Goal: Task Accomplishment & Management: Manage account settings

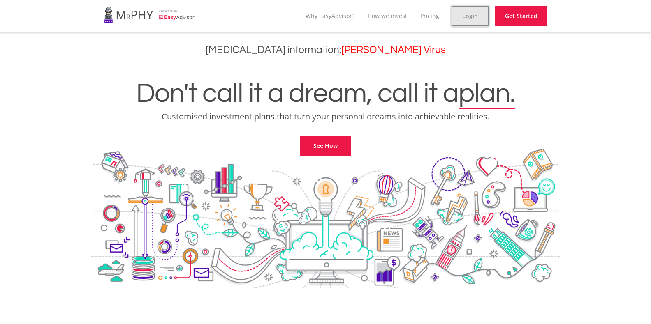
click at [473, 18] on link "Login" at bounding box center [469, 16] width 37 height 21
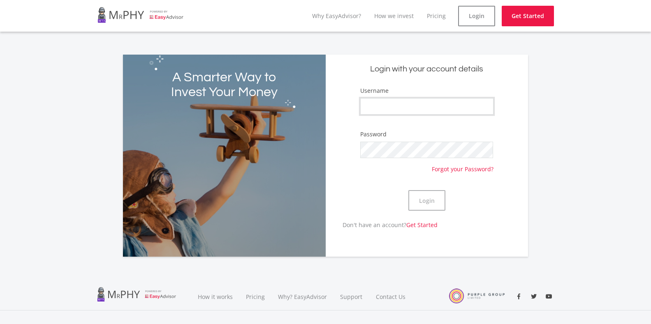
drag, startPoint x: 394, startPoint y: 101, endPoint x: 391, endPoint y: 105, distance: 4.8
click at [393, 102] on input "Username" at bounding box center [426, 106] width 133 height 16
type input "CLARKkent01"
click at [408, 190] on button "Login" at bounding box center [426, 200] width 37 height 21
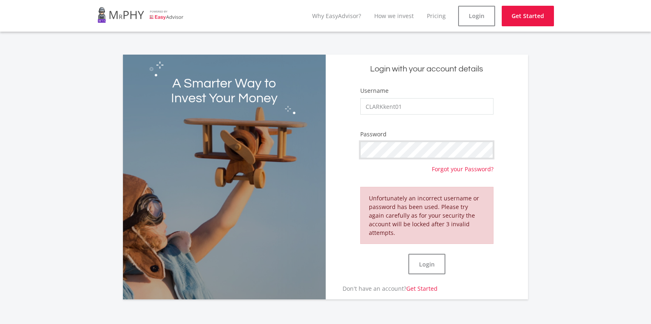
click at [408, 254] on button "Login" at bounding box center [426, 264] width 37 height 21
click at [339, 155] on form "Username CLARKkent01 Password Forgot your Password? Unfortunately an incorrect …" at bounding box center [427, 185] width 190 height 198
click at [408, 254] on button "Login" at bounding box center [426, 264] width 37 height 21
click at [448, 168] on link "Forgot your Password?" at bounding box center [463, 165] width 62 height 15
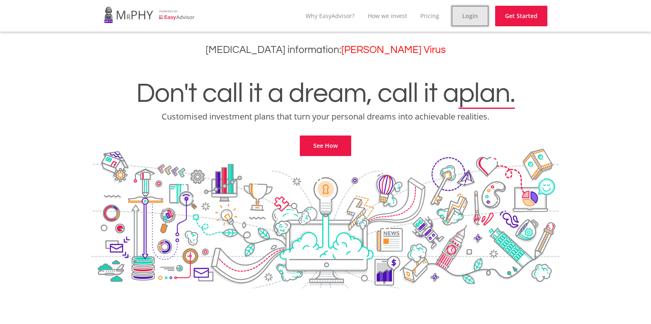
click at [465, 18] on link "Login" at bounding box center [469, 16] width 37 height 21
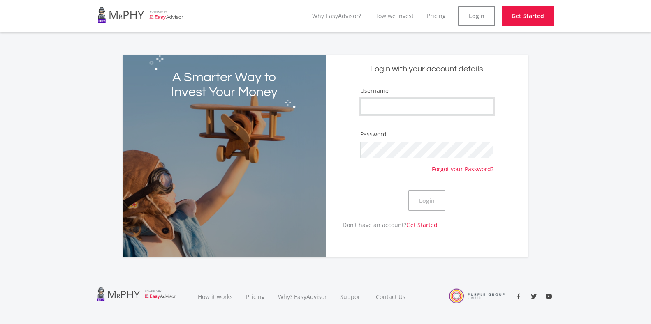
click at [376, 108] on input "Username" at bounding box center [426, 106] width 133 height 16
type input "CLARKkent01"
click at [408, 190] on button "Login" at bounding box center [426, 200] width 37 height 21
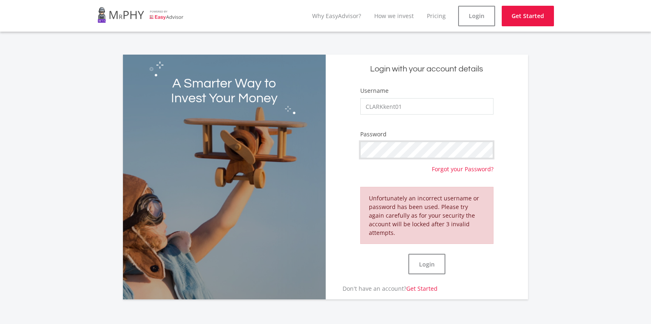
click at [408, 254] on button "Login" at bounding box center [426, 264] width 37 height 21
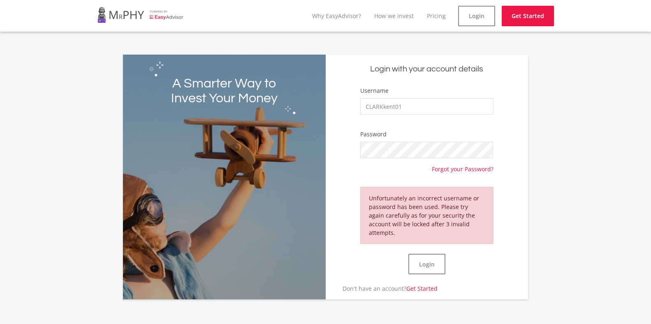
click at [463, 174] on form "Username CLARKkent01 Password Forgot your Password? Unfortunately an incorrect …" at bounding box center [427, 185] width 190 height 198
click at [463, 172] on link "Forgot your Password?" at bounding box center [463, 165] width 62 height 15
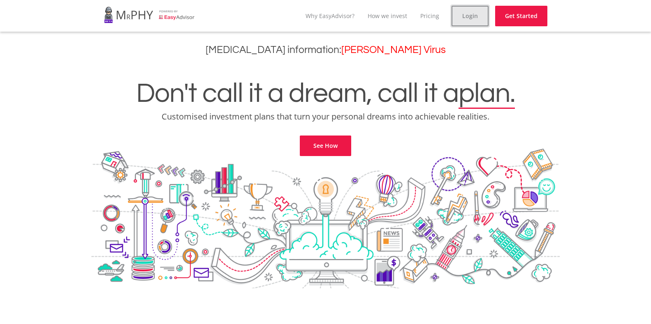
click at [474, 17] on link "Login" at bounding box center [469, 16] width 37 height 21
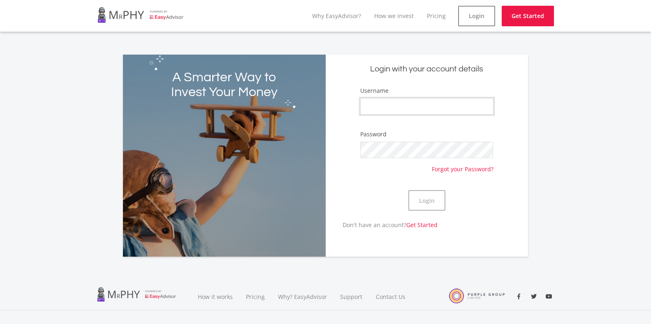
click at [397, 111] on input "Username" at bounding box center [426, 106] width 133 height 16
type input "CLARKkent01"
click at [424, 206] on button "Login" at bounding box center [426, 200] width 37 height 21
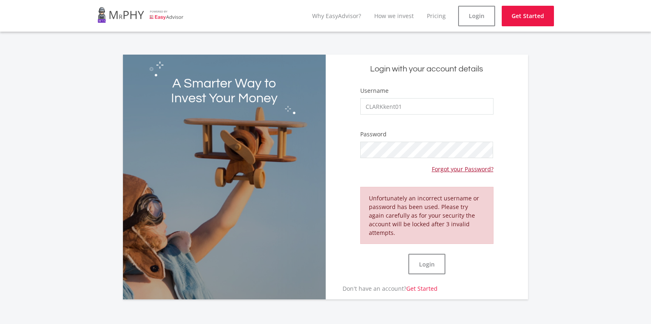
click at [459, 169] on link "Forgot your Password?" at bounding box center [463, 165] width 62 height 15
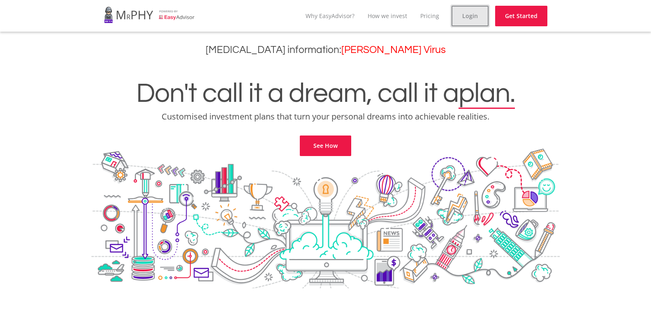
click at [463, 17] on link "Login" at bounding box center [469, 16] width 37 height 21
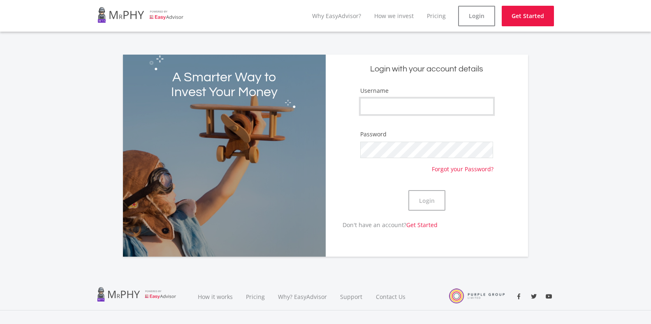
click at [390, 109] on input "Username" at bounding box center [426, 106] width 133 height 16
type input "CLARKkent01"
click at [408, 190] on button "Login" at bounding box center [426, 200] width 37 height 21
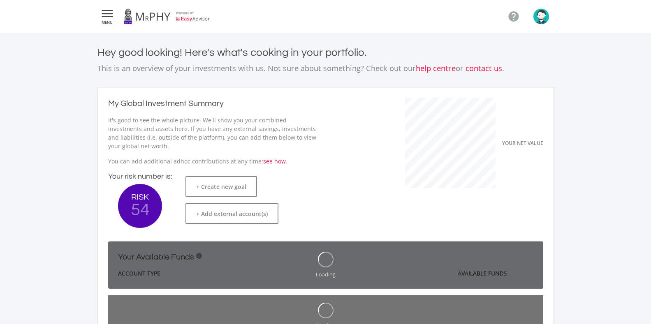
click at [107, 18] on icon "" at bounding box center [107, 14] width 15 height 10
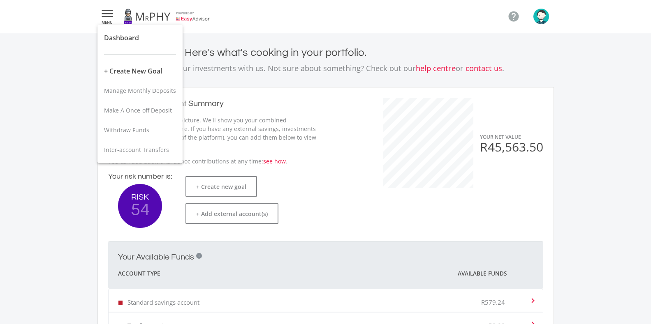
scroll to position [130, 226]
click at [254, 47] on div at bounding box center [325, 162] width 651 height 324
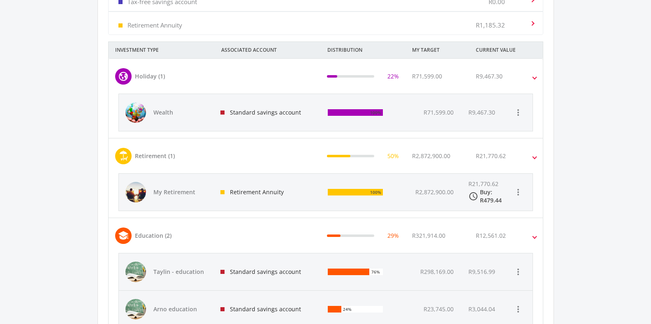
scroll to position [329, 0]
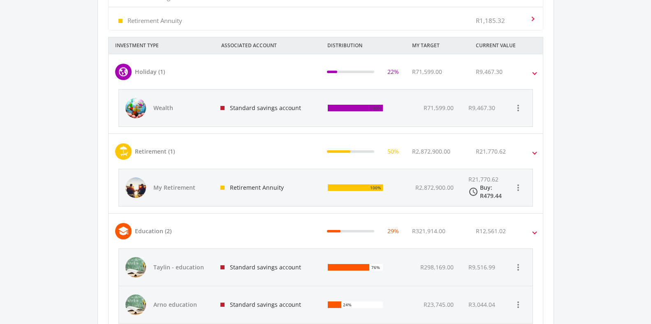
click at [260, 189] on div "Retirement Annuity" at bounding box center [268, 187] width 108 height 37
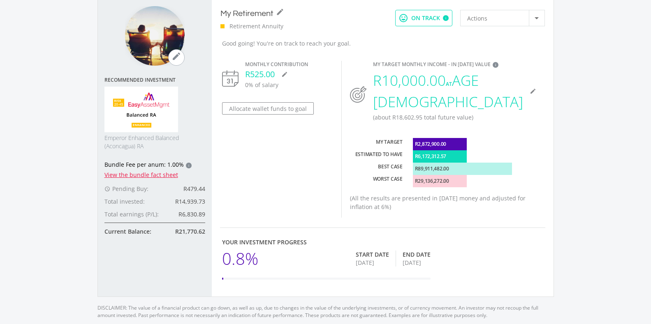
scroll to position [82, 0]
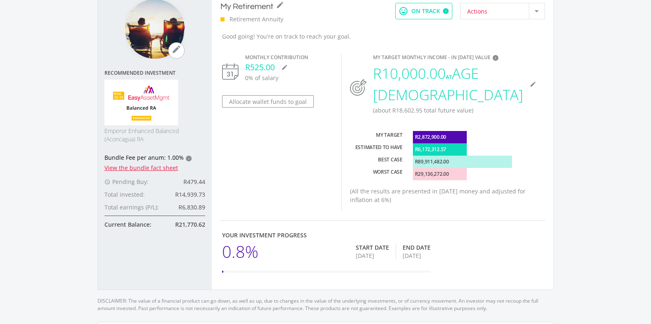
click at [539, 9] on div at bounding box center [536, 11] width 16 height 16
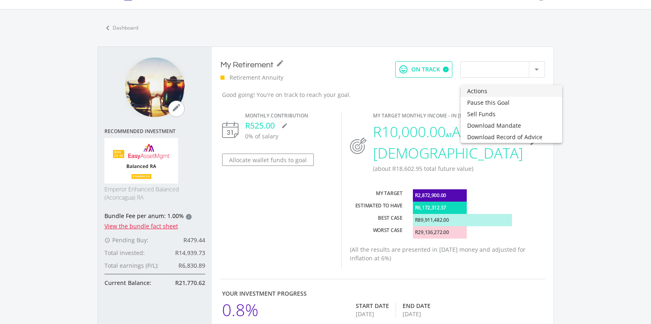
scroll to position [0, 0]
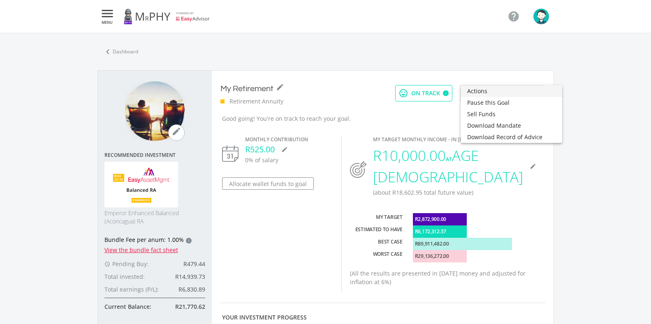
click at [384, 42] on div at bounding box center [325, 162] width 651 height 324
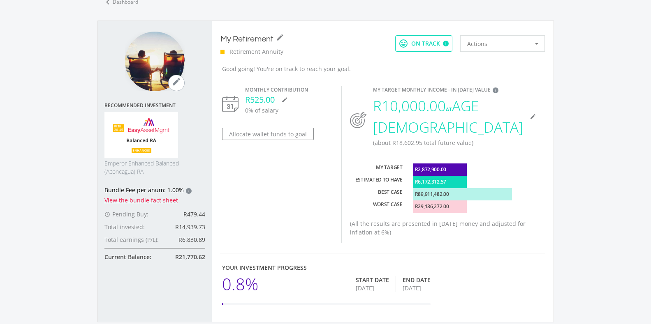
scroll to position [82, 0]
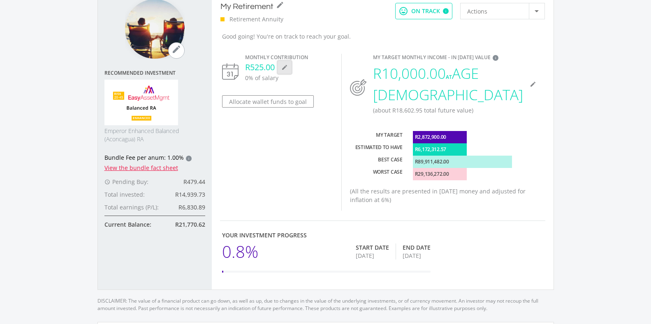
click at [283, 69] on icon "mode_edit" at bounding box center [284, 67] width 7 height 7
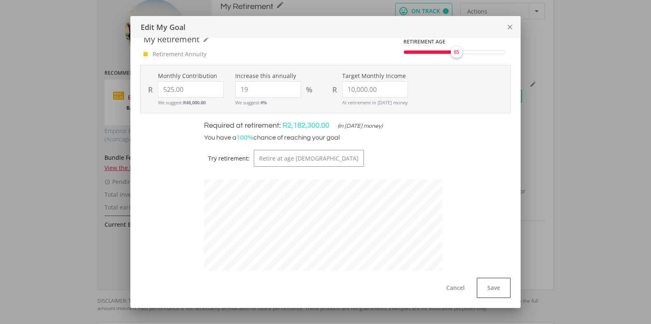
scroll to position [0, 0]
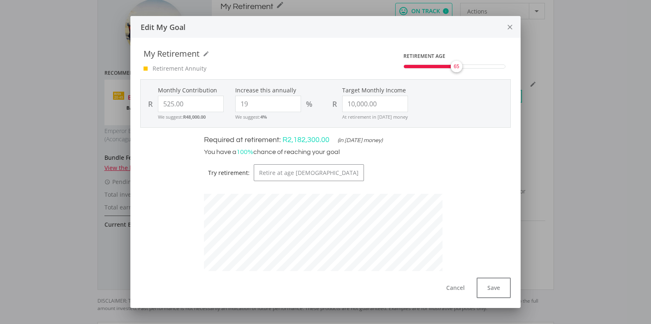
click at [457, 66] on div "65" at bounding box center [454, 67] width 102 height 4
click at [464, 69] on span "70" at bounding box center [466, 66] width 5 height 7
click at [486, 100] on div "Monthly Contribution R 525.00 We suggest: R48,000.00 Increase this annually 19 …" at bounding box center [325, 103] width 369 height 35
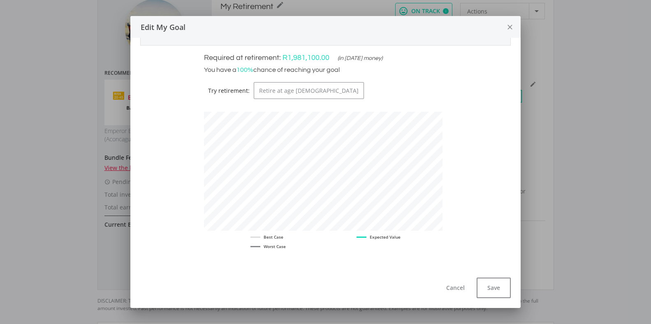
scroll to position [0, 0]
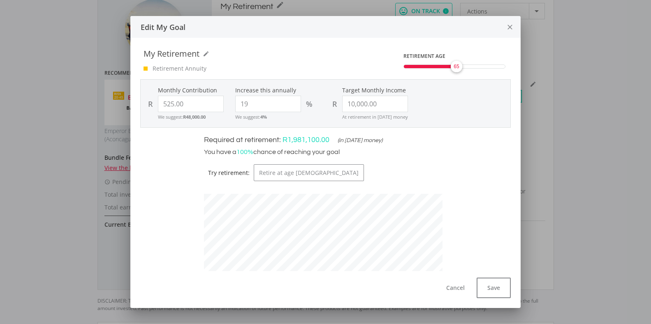
click at [449, 65] on div "65" at bounding box center [454, 67] width 102 height 4
click at [510, 28] on icon "close" at bounding box center [509, 27] width 8 height 22
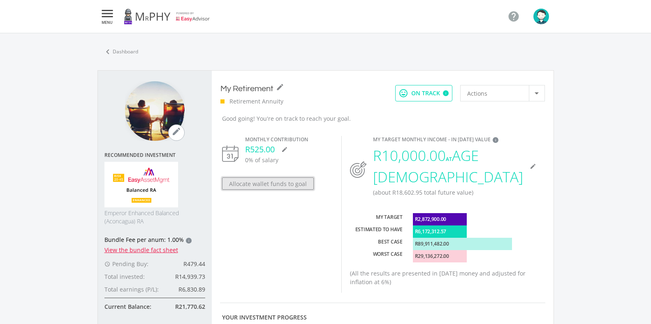
click at [267, 185] on button "Allocate wallet funds to goal" at bounding box center [268, 184] width 92 height 12
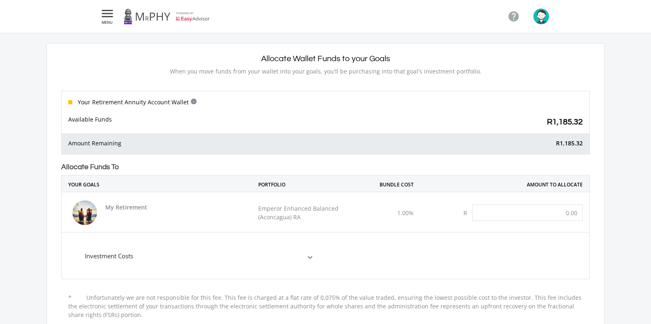
click at [111, 16] on icon "" at bounding box center [107, 14] width 15 height 10
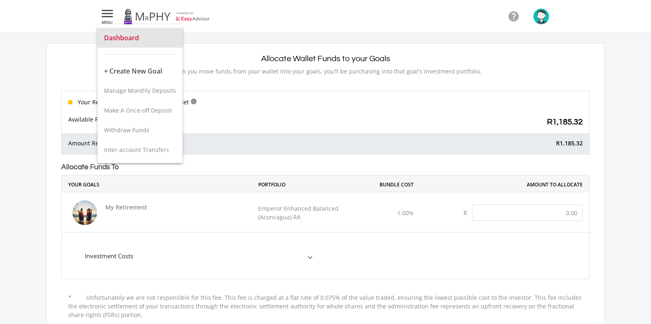
click at [125, 41] on span "Dashboard" at bounding box center [121, 37] width 35 height 9
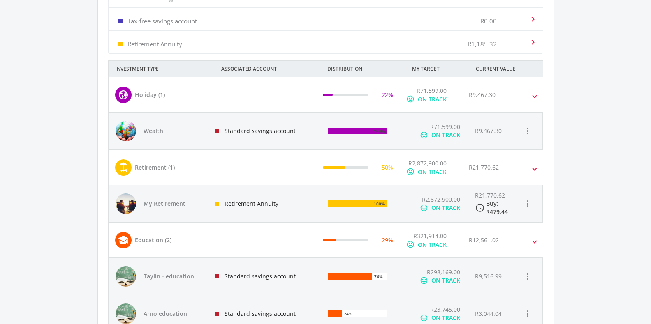
scroll to position [321, 0]
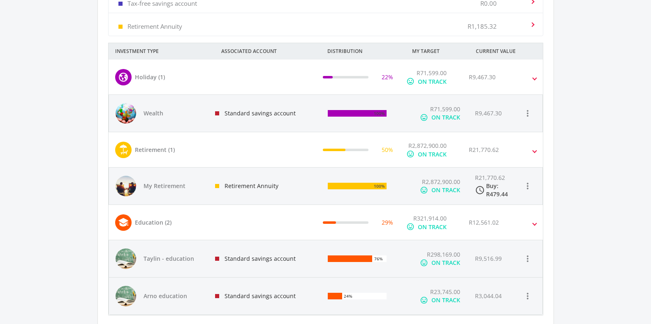
click at [251, 184] on div "Retirement Annuity" at bounding box center [264, 186] width 113 height 37
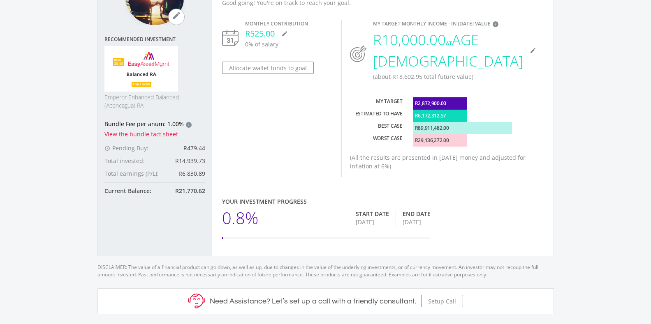
scroll to position [123, 0]
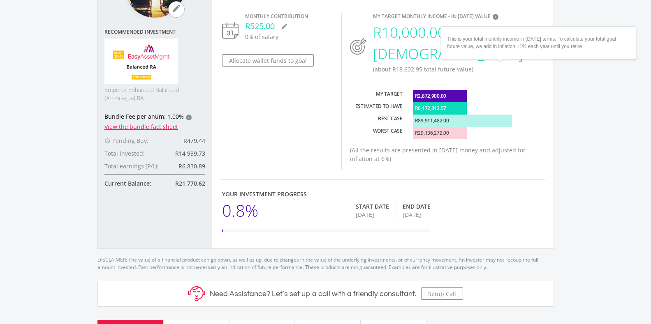
drag, startPoint x: 586, startPoint y: 125, endPoint x: 563, endPoint y: 103, distance: 31.4
click at [586, 124] on ee-goal-view "chevron_left Dashboard mode_edit Recommended Investment Emperor Enhanced Balanc…" at bounding box center [325, 273] width 651 height 726
click at [529, 40] on icon "mode_edit" at bounding box center [532, 43] width 7 height 7
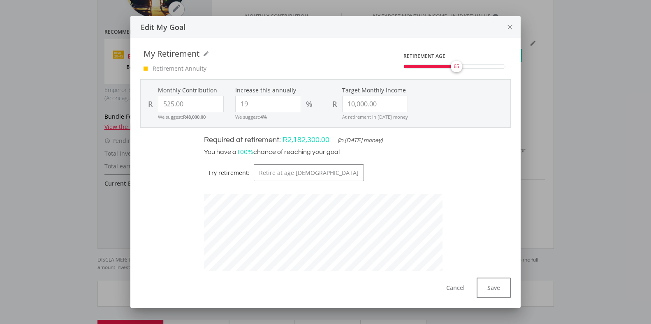
scroll to position [241, 251]
click at [348, 102] on input "10000.00" at bounding box center [375, 104] width 66 height 16
type input "15,000.00"
type input "525"
type input "15000"
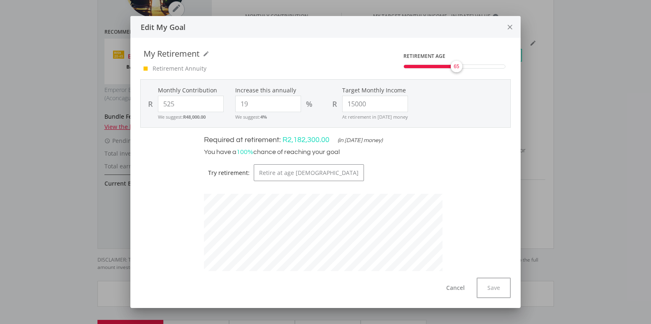
type input "525.00"
type input "15,000.00"
click at [503, 291] on button "Save" at bounding box center [493, 288] width 34 height 21
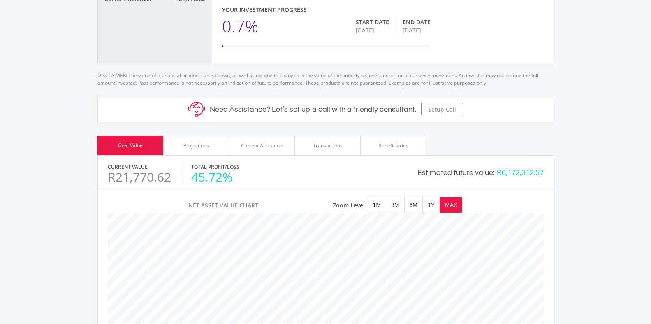
scroll to position [329, 0]
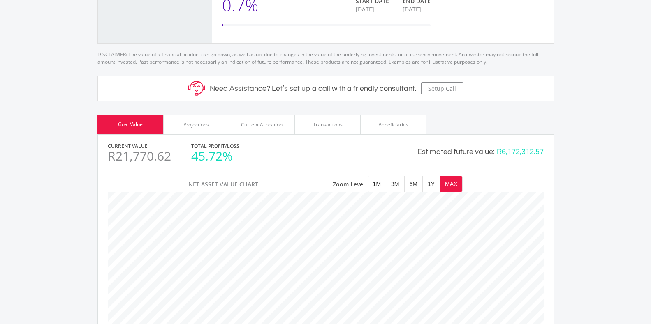
click at [202, 121] on div "Projections" at bounding box center [195, 124] width 25 height 7
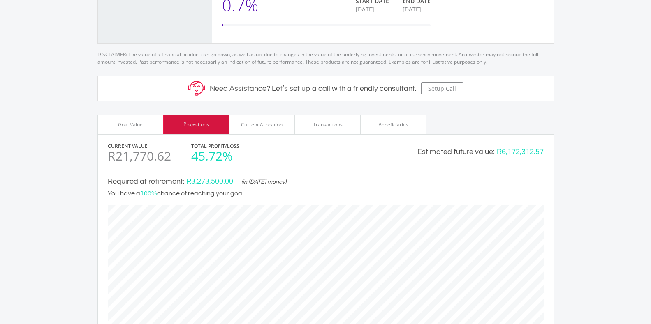
scroll to position [305, 455]
click at [125, 121] on div "Goal Value" at bounding box center [130, 124] width 25 height 7
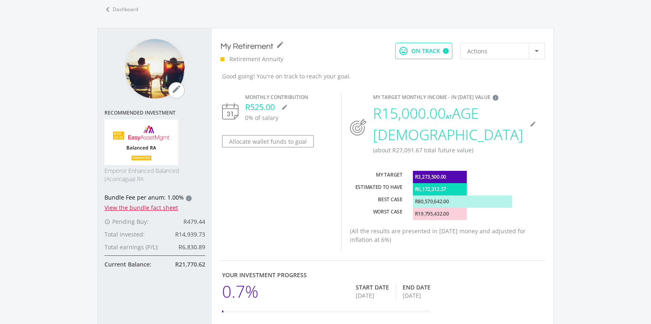
scroll to position [0, 0]
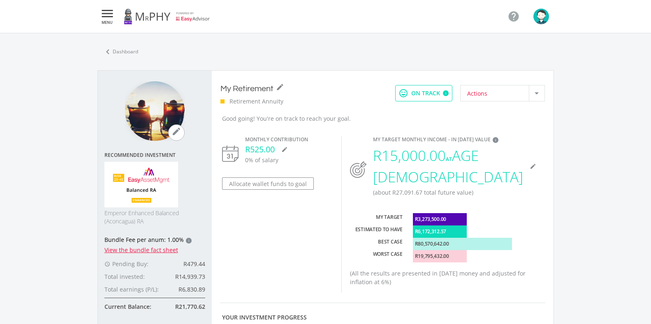
click at [531, 95] on div at bounding box center [536, 93] width 16 height 16
click at [485, 89] on span "Actions" at bounding box center [511, 91] width 88 height 12
drag, startPoint x: 404, startPoint y: 116, endPoint x: 401, endPoint y: 110, distance: 6.8
click at [403, 116] on div "Good going! You're on track to reach your goal." at bounding box center [376, 118] width 325 height 9
click at [447, 93] on div "i" at bounding box center [446, 93] width 6 height 6
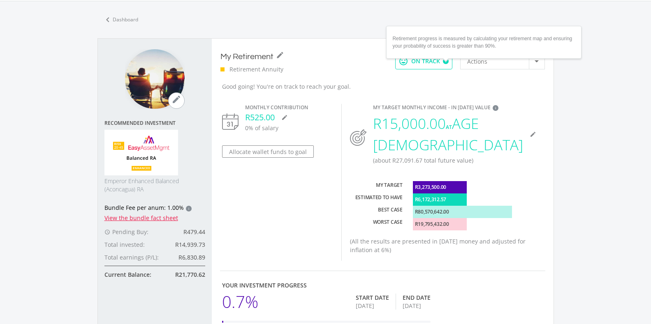
scroll to position [41, 0]
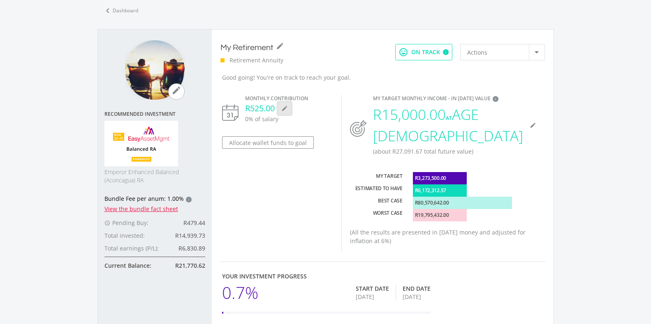
click at [286, 109] on icon "mode_edit" at bounding box center [284, 108] width 7 height 7
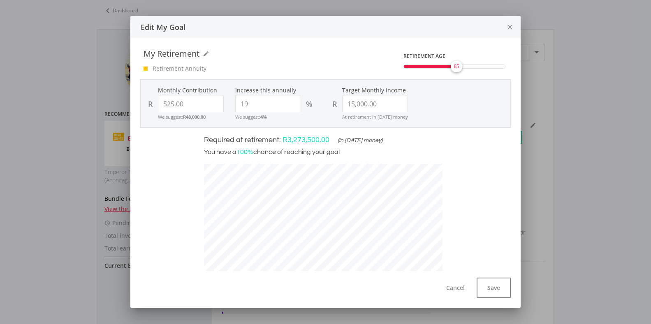
scroll to position [211, 251]
drag, startPoint x: 256, startPoint y: 102, endPoint x: 231, endPoint y: 105, distance: 24.4
click at [233, 105] on div "Increase this annually 19 % We suggest: 4%" at bounding box center [279, 103] width 92 height 35
type input "10"
type input "525"
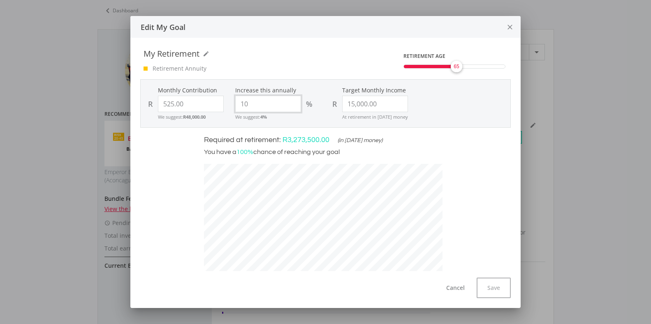
type input "15000"
type input "525.00"
type input "15,000.00"
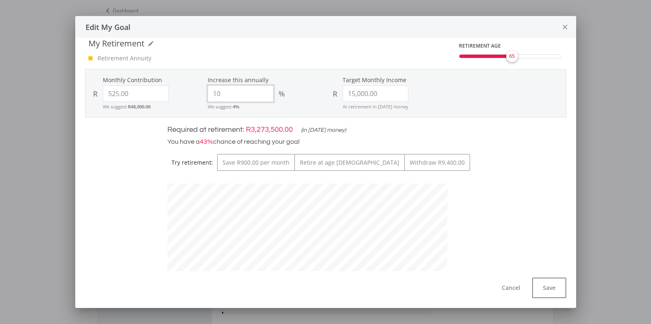
scroll to position [0, 0]
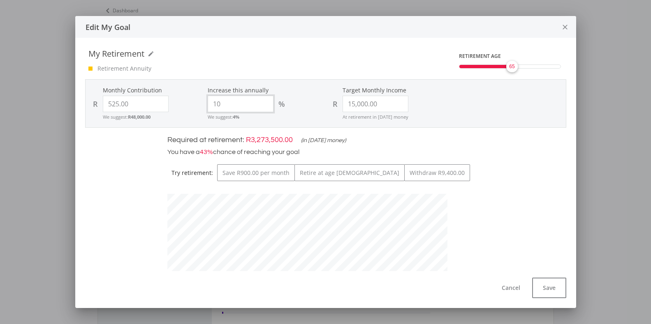
drag, startPoint x: 225, startPoint y: 104, endPoint x: 182, endPoint y: 105, distance: 42.7
click at [182, 105] on div "Monthly Contribution R 525.00 We suggest: R48,000.00 Increase this annually 10 …" at bounding box center [325, 103] width 479 height 35
type input "15"
type input "525"
type input "15000"
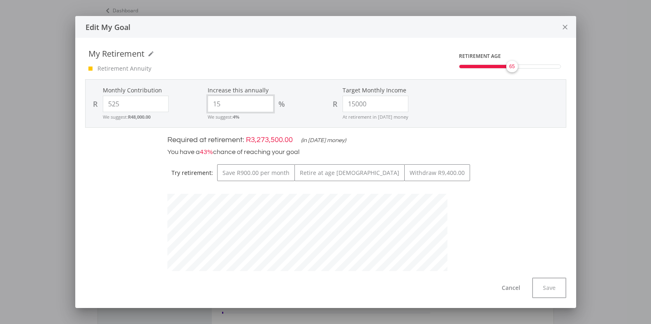
type input "525.00"
type input "15,000.00"
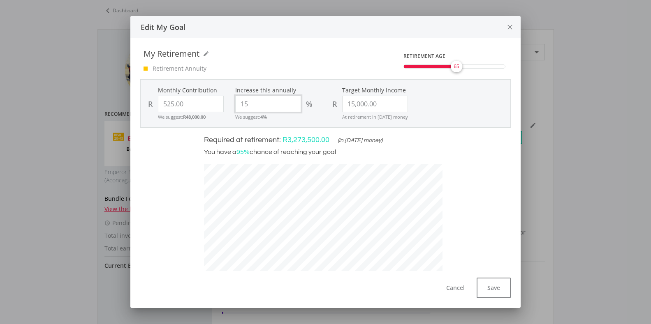
scroll to position [211, 251]
type input "15"
click at [494, 295] on button "Save" at bounding box center [493, 288] width 34 height 21
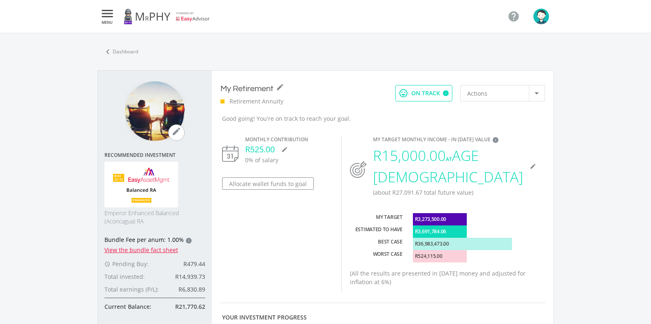
scroll to position [234, 436]
click at [285, 149] on icon "mode_edit" at bounding box center [284, 149] width 7 height 7
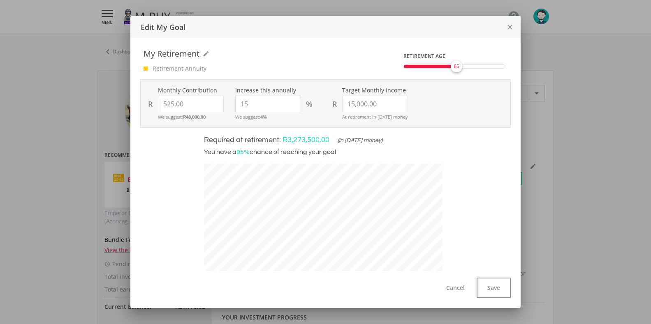
scroll to position [410749, 410709]
drag, startPoint x: 247, startPoint y: 104, endPoint x: 235, endPoint y: 102, distance: 12.2
click at [235, 102] on input "15" at bounding box center [268, 104] width 66 height 16
type input "1"
type input "19"
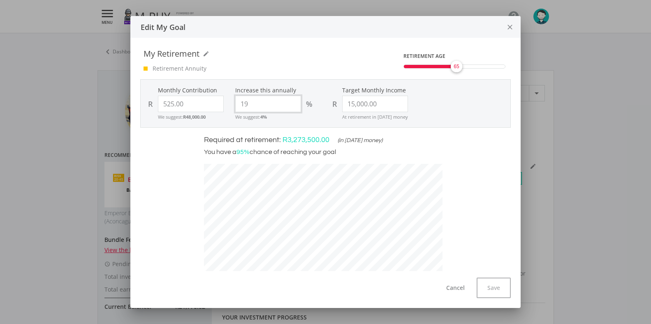
type input "525"
type input "15000"
type input "525.00"
type input "15,000.00"
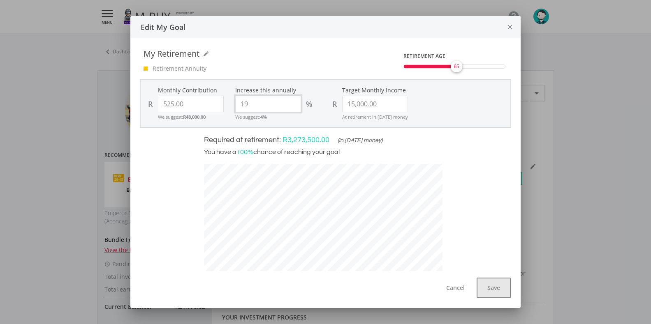
type input "19"
click at [498, 289] on button "Save" at bounding box center [493, 288] width 34 height 21
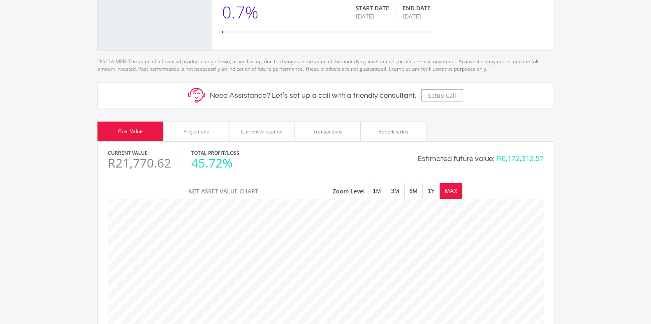
scroll to position [329, 0]
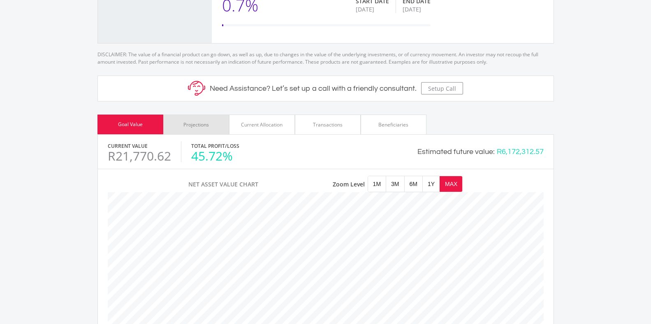
click at [195, 121] on div "Projections" at bounding box center [195, 124] width 25 height 7
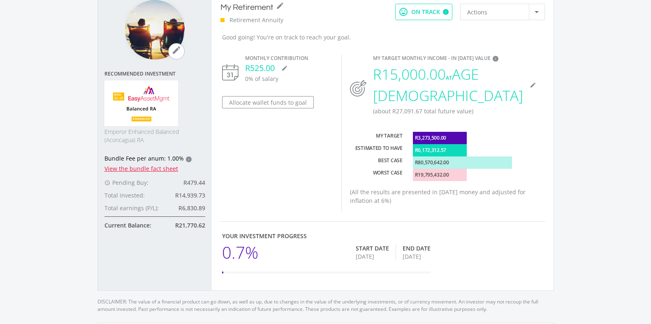
scroll to position [41, 0]
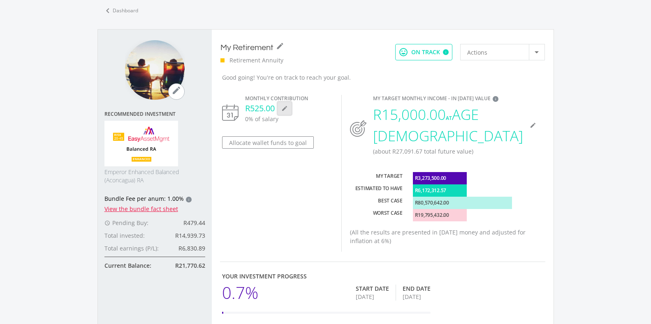
click at [288, 108] on button "mode_edit" at bounding box center [284, 108] width 13 height 12
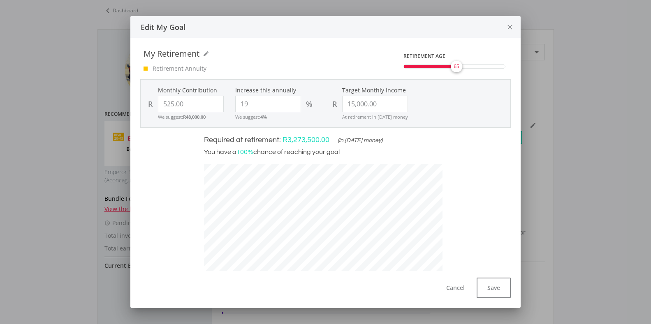
scroll to position [211, 251]
drag, startPoint x: 451, startPoint y: 69, endPoint x: 482, endPoint y: 69, distance: 30.4
click at [485, 69] on span "80" at bounding box center [487, 66] width 5 height 7
drag, startPoint x: 482, startPoint y: 67, endPoint x: 463, endPoint y: 68, distance: 19.4
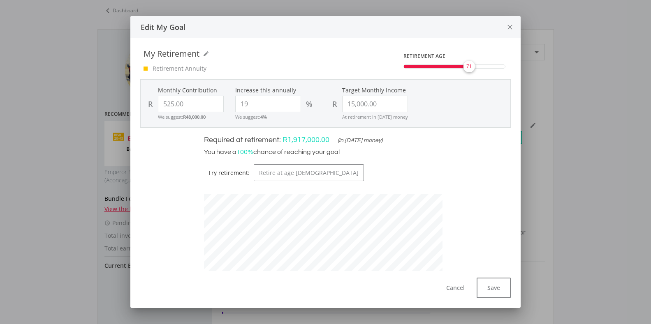
click at [466, 68] on span "71" at bounding box center [468, 66] width 5 height 7
drag, startPoint x: 465, startPoint y: 67, endPoint x: 459, endPoint y: 68, distance: 6.2
click at [459, 68] on div "69" at bounding box center [465, 66] width 16 height 16
click at [464, 69] on span "70" at bounding box center [466, 66] width 5 height 7
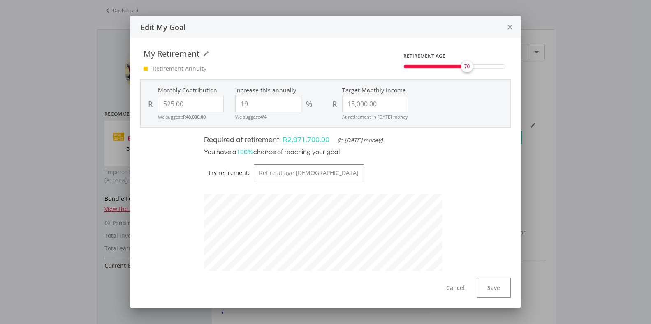
scroll to position [241, 251]
click at [489, 290] on button "Save" at bounding box center [493, 288] width 34 height 21
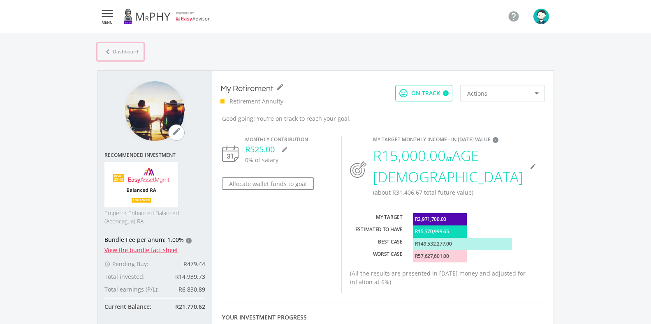
scroll to position [234, 436]
click at [122, 50] on link "chevron_left Dashboard" at bounding box center [120, 51] width 46 height 17
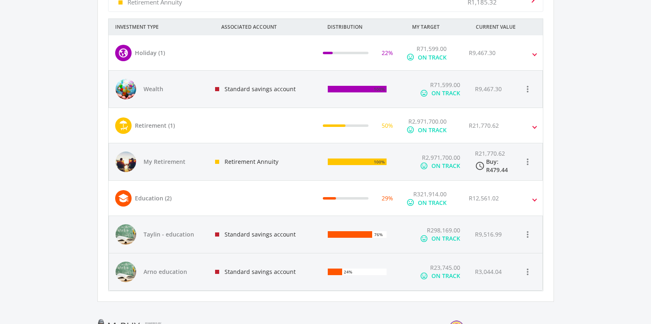
scroll to position [370, 0]
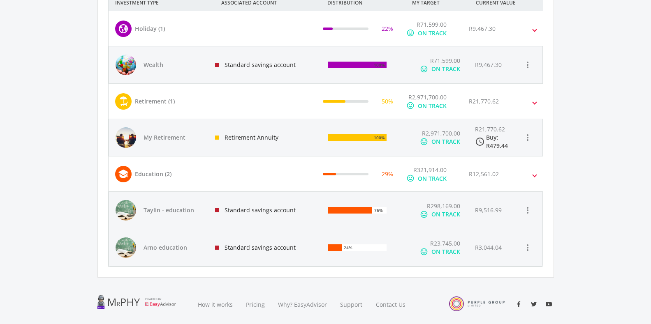
click at [274, 211] on div "Standard savings account" at bounding box center [264, 210] width 113 height 37
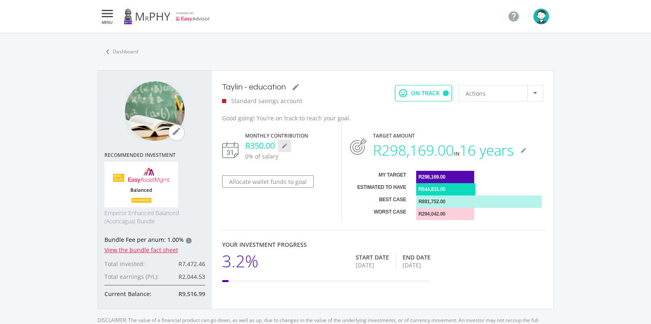
scroll to position [234, 436]
click at [281, 148] on icon "mode_edit" at bounding box center [284, 146] width 7 height 7
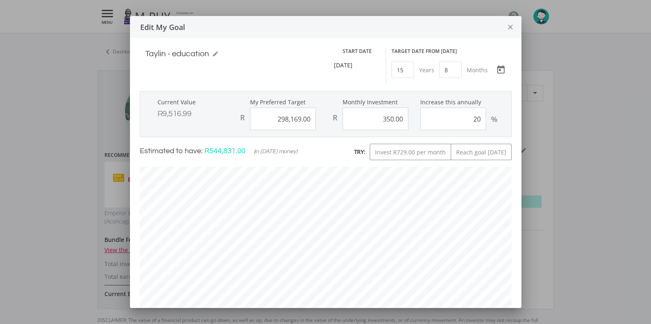
scroll to position [252, 384]
drag, startPoint x: 478, startPoint y: 119, endPoint x: 451, endPoint y: 118, distance: 27.5
click at [451, 118] on input "20" at bounding box center [453, 119] width 66 height 23
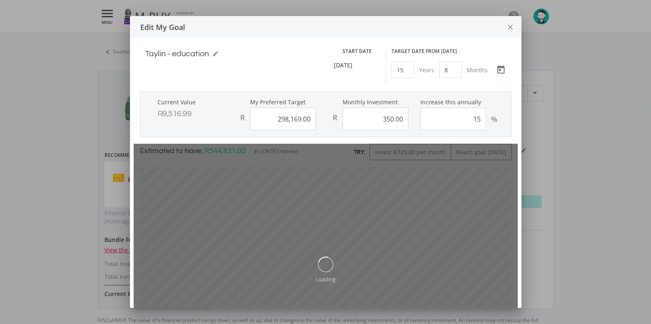
type input "15"
click at [501, 100] on label "Increase this annually" at bounding box center [464, 102] width 88 height 8
click at [486, 108] on input "15" at bounding box center [453, 119] width 66 height 23
type input "298169"
type input "350"
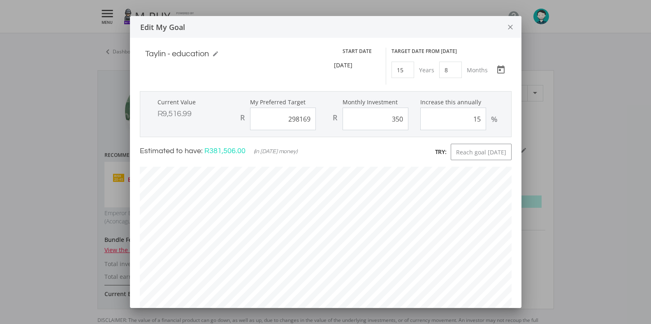
type input "298,169.00"
type input "350.00"
drag, startPoint x: 475, startPoint y: 119, endPoint x: 451, endPoint y: 119, distance: 24.3
click at [451, 119] on input "15" at bounding box center [453, 119] width 66 height 23
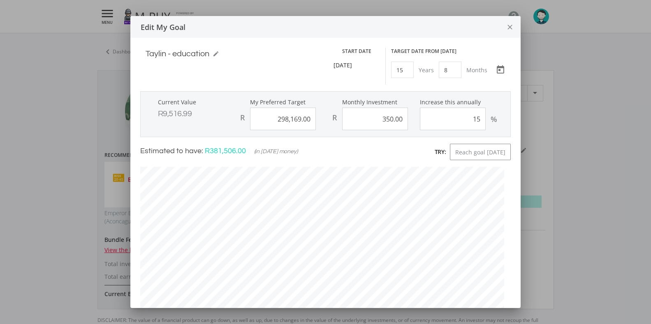
type input "1"
type input "18"
type input "298169"
type input "350"
type input "298,169.00"
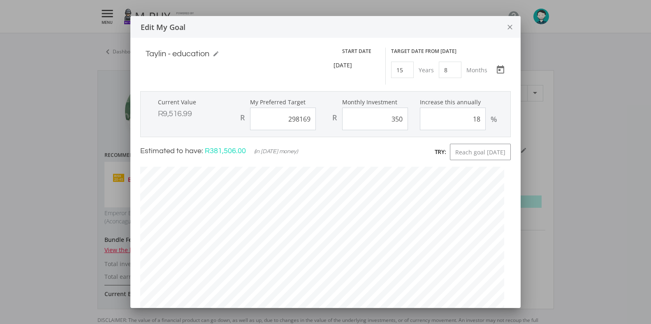
type input "350.00"
type input "18"
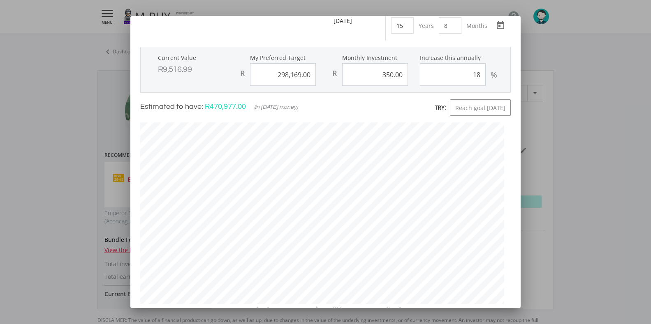
scroll to position [152, 0]
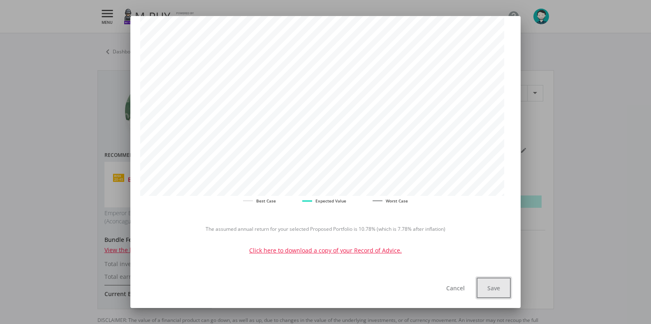
click at [488, 287] on button "Save" at bounding box center [493, 288] width 34 height 21
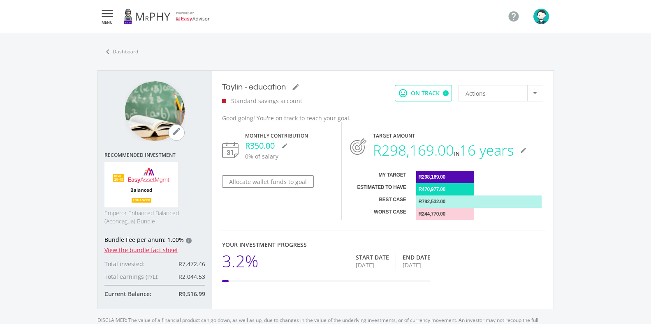
scroll to position [234, 436]
click at [124, 52] on link "chevron_left Dashboard" at bounding box center [120, 51] width 46 height 17
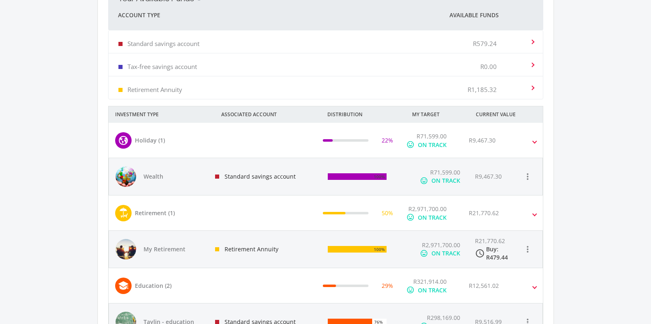
scroll to position [288, 0]
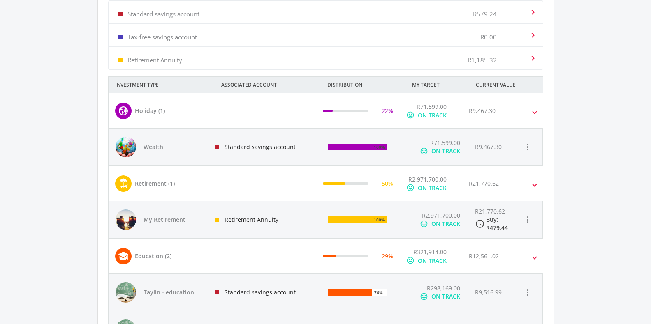
click at [233, 148] on div "Standard savings account" at bounding box center [264, 147] width 113 height 37
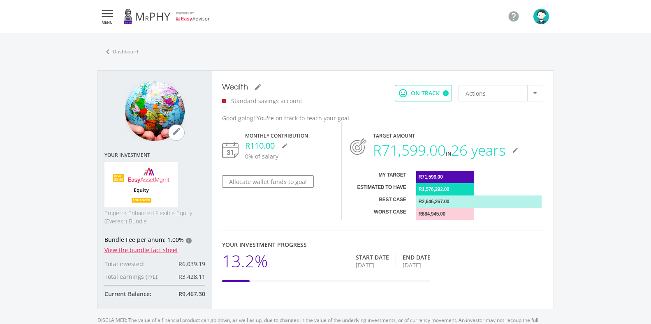
scroll to position [234, 436]
click at [286, 148] on icon "mode_edit" at bounding box center [284, 146] width 7 height 7
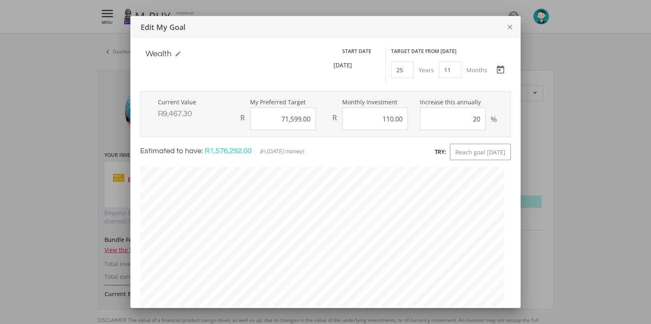
scroll to position [248, 376]
click at [505, 28] on icon "close" at bounding box center [509, 27] width 8 height 22
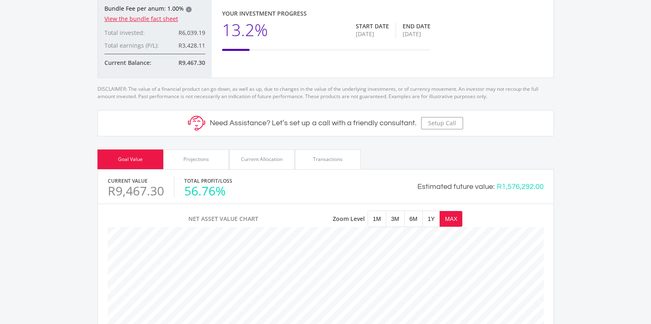
scroll to position [288, 0]
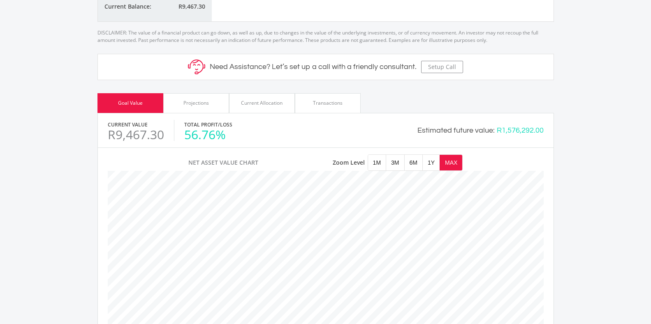
click at [269, 106] on div "Current Allocation" at bounding box center [262, 102] width 42 height 7
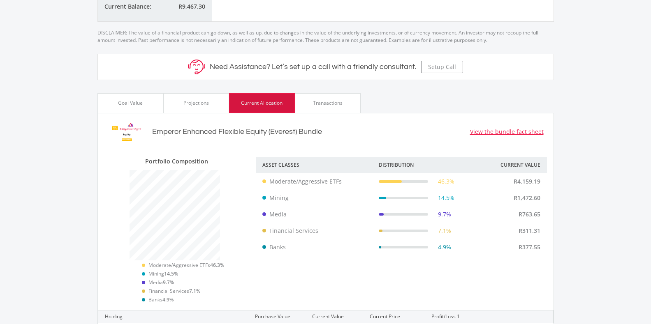
scroll to position [410813, 410808]
click at [195, 107] on div "Projections" at bounding box center [196, 103] width 66 height 20
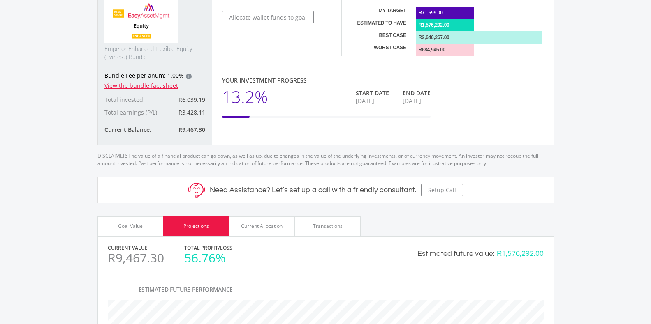
scroll to position [0, 0]
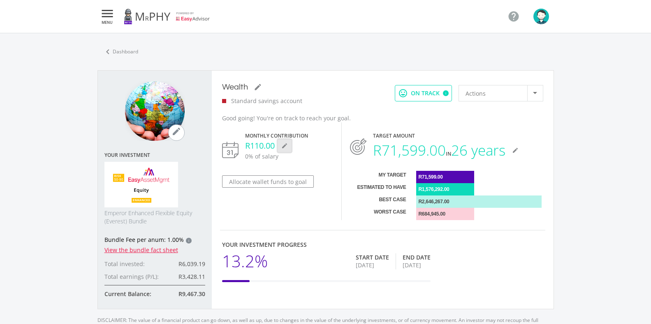
click at [282, 148] on icon "mode_edit" at bounding box center [284, 146] width 7 height 7
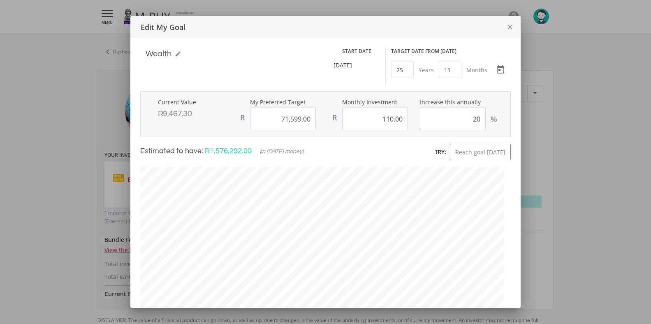
scroll to position [248, 376]
click at [505, 28] on icon "close" at bounding box center [509, 27] width 8 height 22
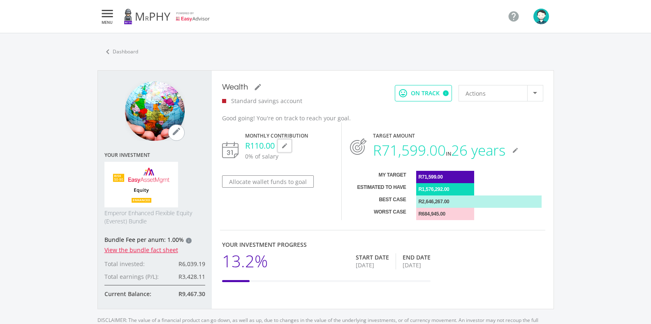
scroll to position [41, 0]
